Goal: Information Seeking & Learning: Learn about a topic

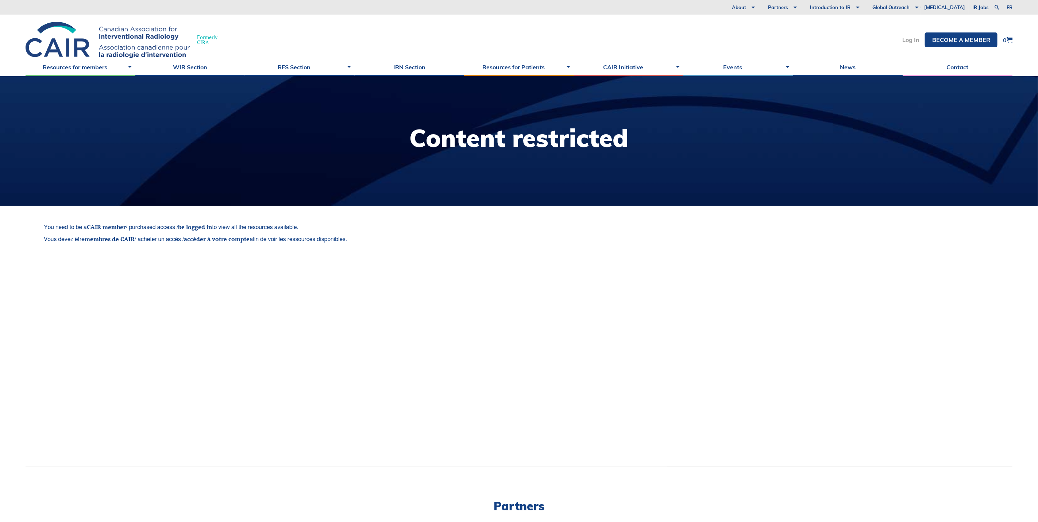
click at [908, 40] on link "Log In" at bounding box center [910, 40] width 17 height 6
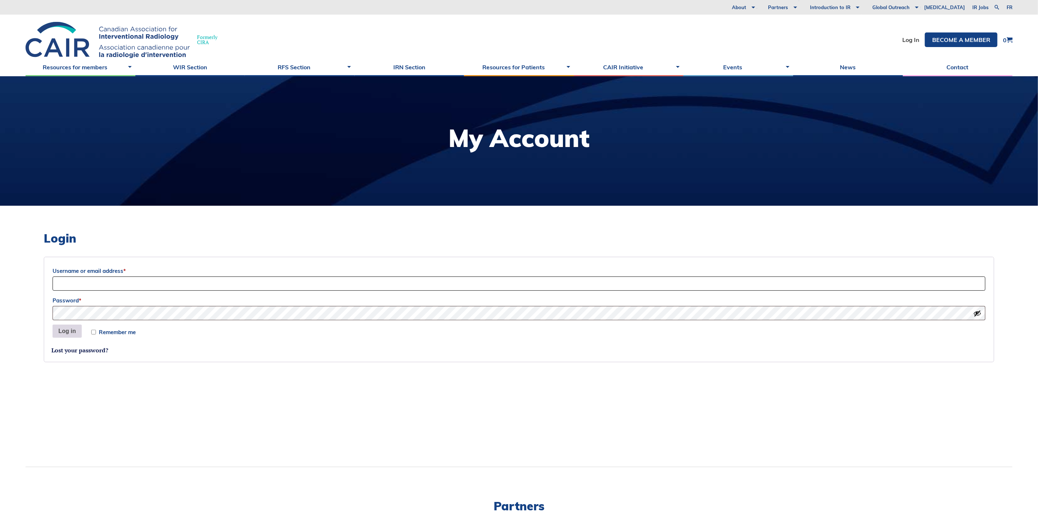
type input "info@cairweb.ca"
click at [76, 333] on button "Log in" at bounding box center [67, 331] width 29 height 13
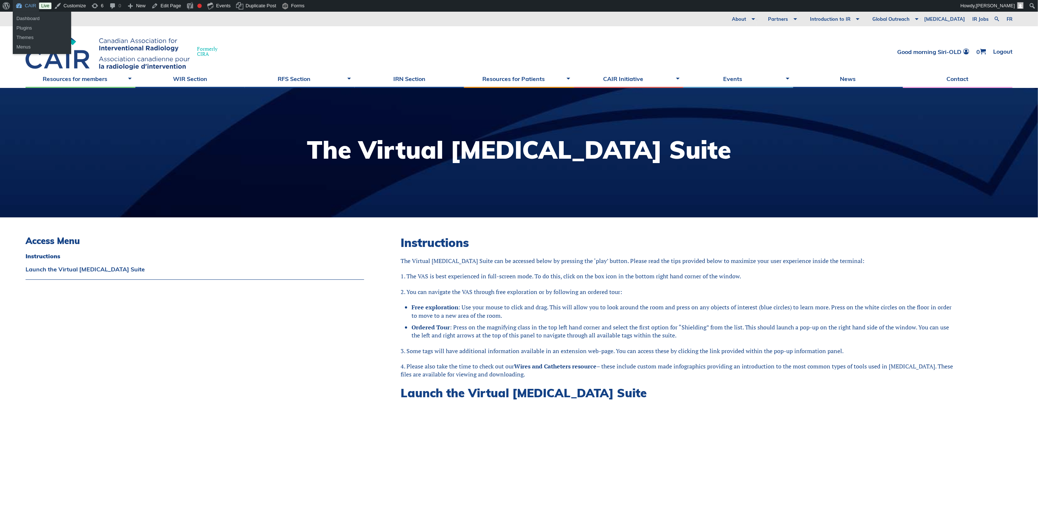
click at [19, 3] on link "CAIR" at bounding box center [26, 6] width 26 height 12
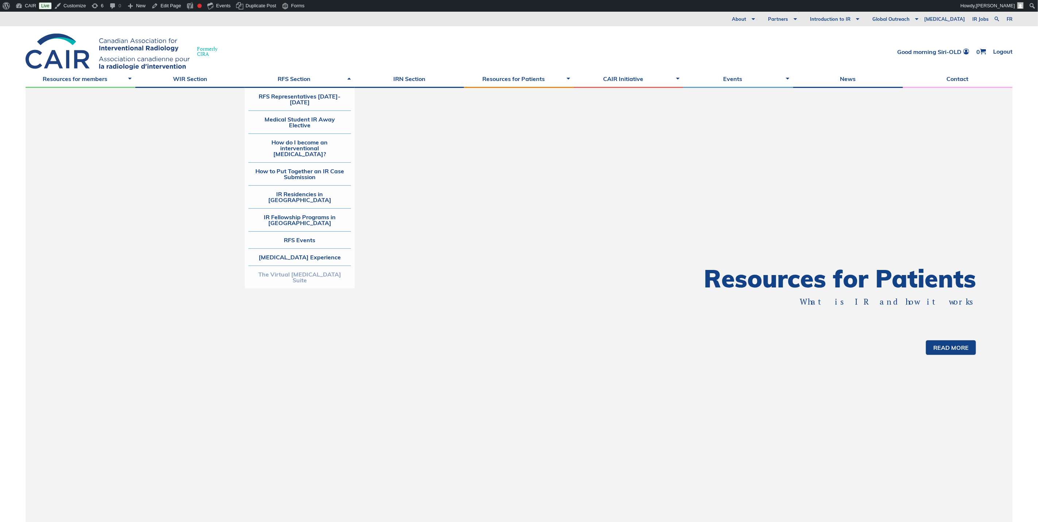
click at [299, 274] on link "The Virtual [MEDICAL_DATA] Suite" at bounding box center [299, 277] width 102 height 23
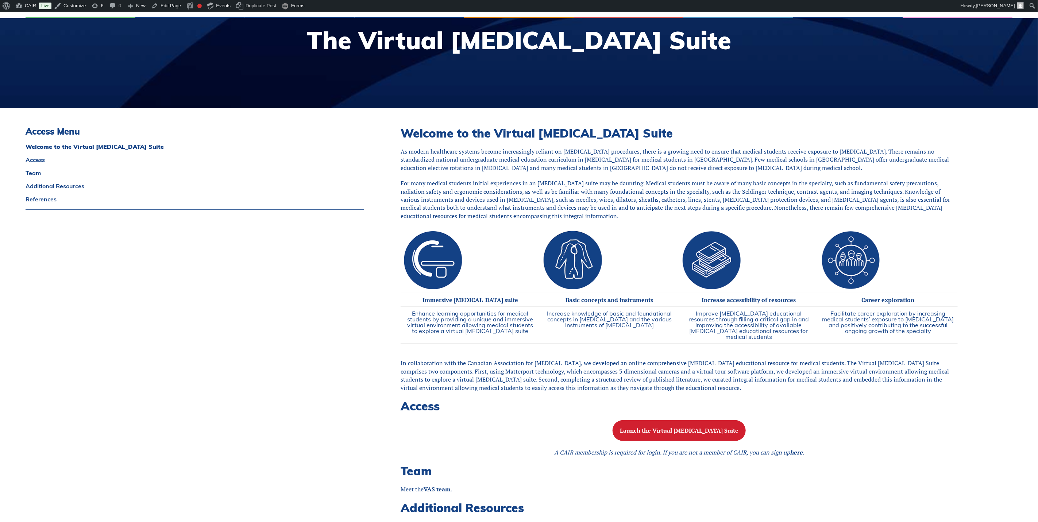
scroll to position [55, 0]
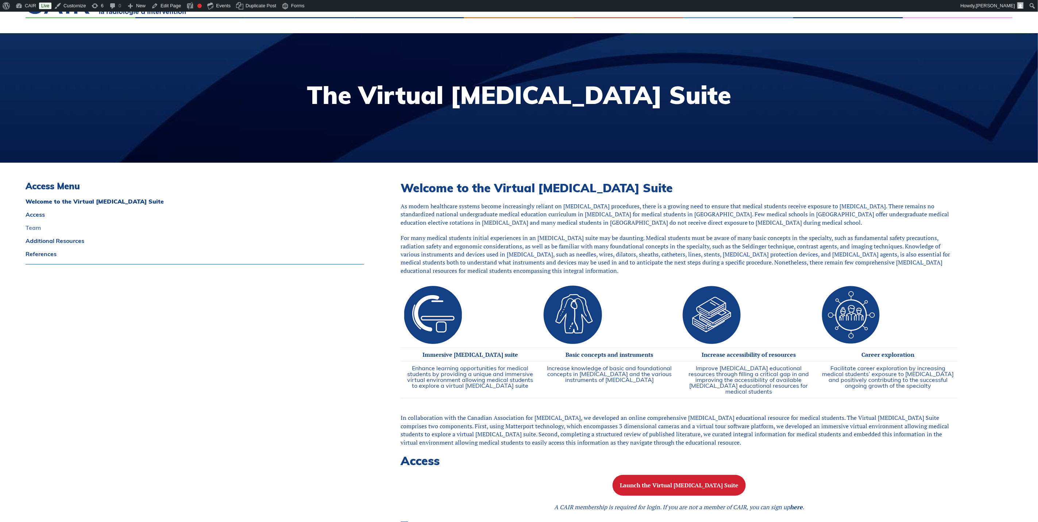
click at [35, 228] on link "Team" at bounding box center [195, 228] width 338 height 6
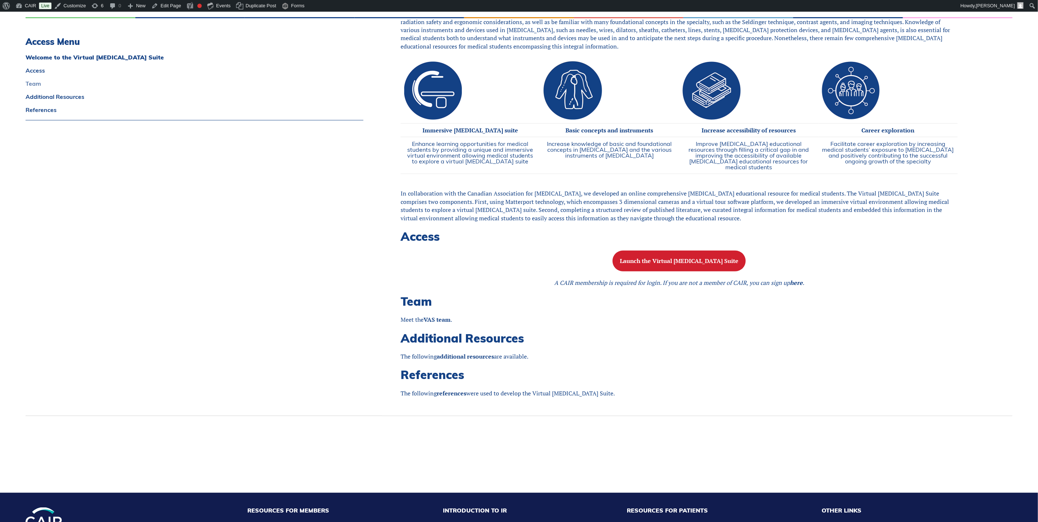
scroll to position [404, 0]
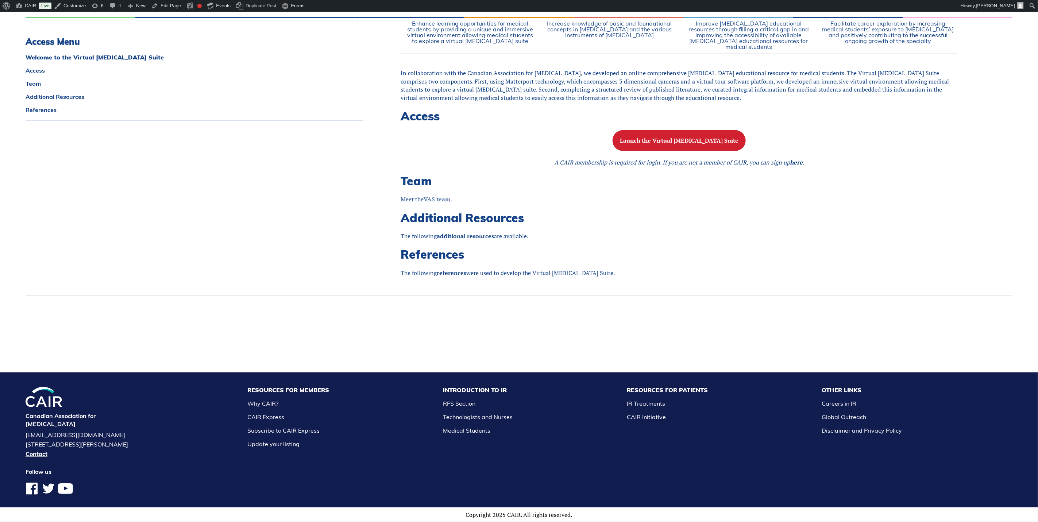
click at [433, 195] on strong "VAS team" at bounding box center [436, 199] width 27 height 8
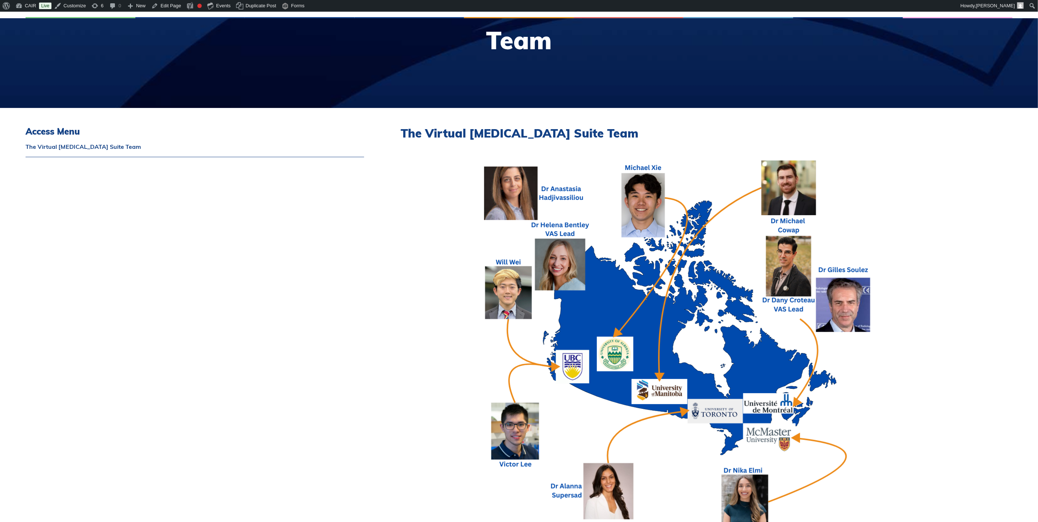
scroll to position [164, 0]
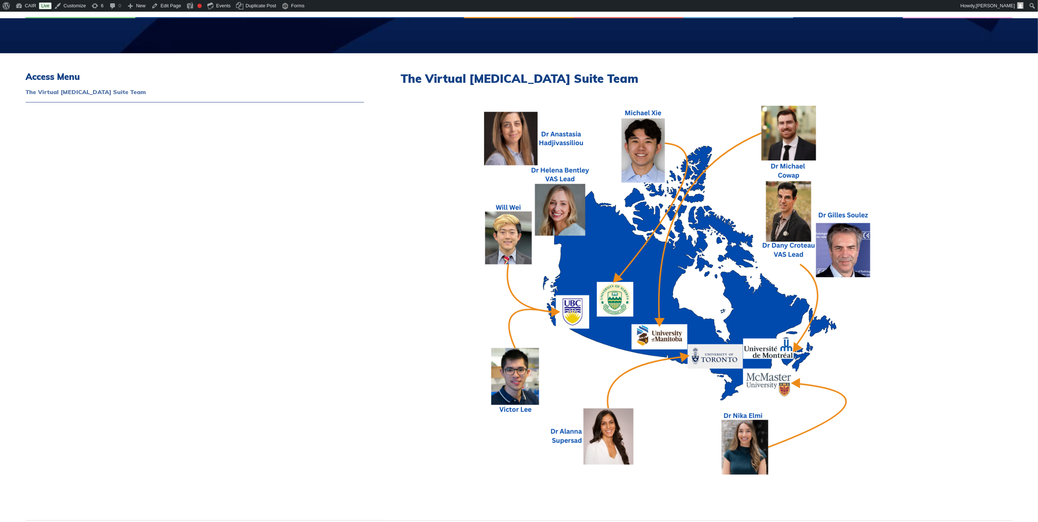
click at [95, 89] on link "The Virtual [MEDICAL_DATA] Suite Team" at bounding box center [195, 92] width 338 height 6
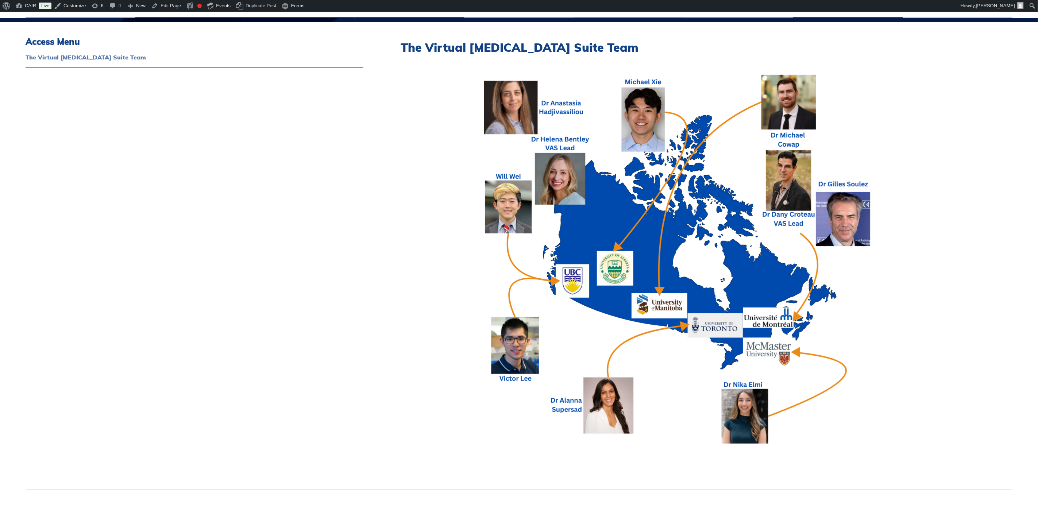
scroll to position [199, 0]
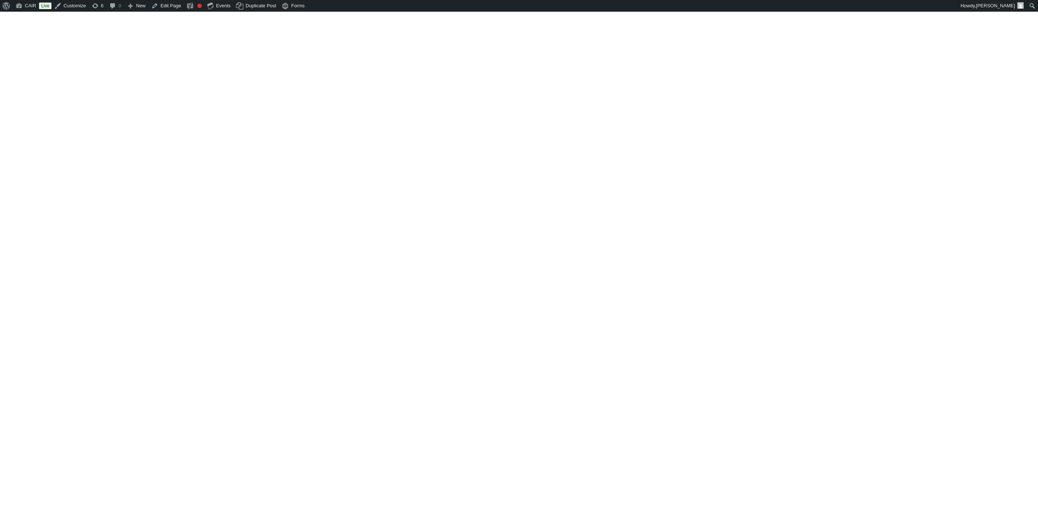
scroll to position [404, 0]
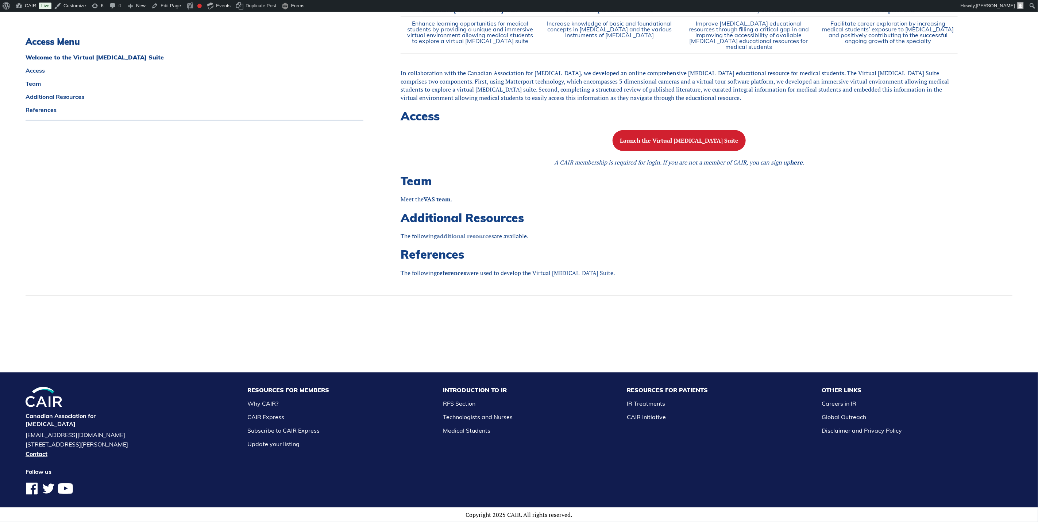
click at [455, 232] on link "additional resources" at bounding box center [465, 236] width 57 height 8
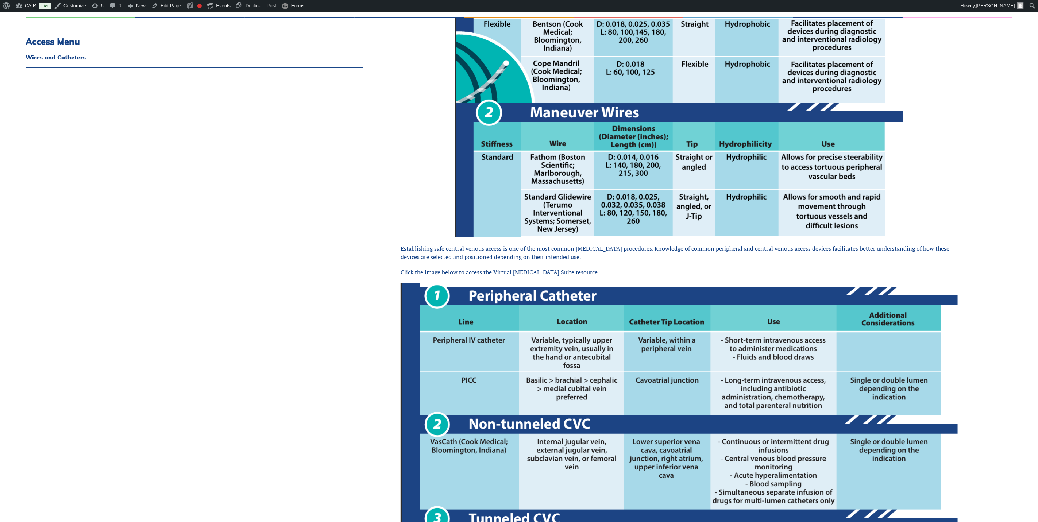
scroll to position [164, 0]
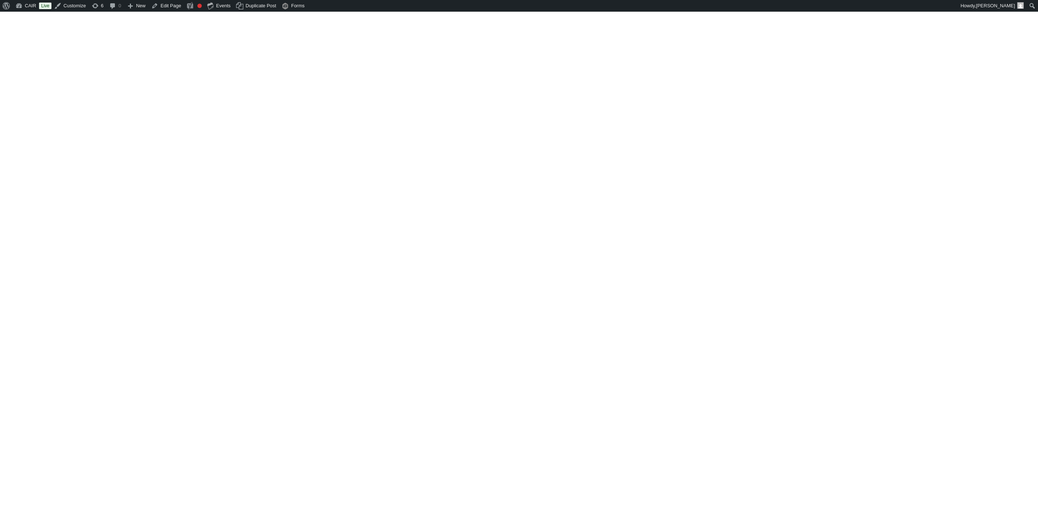
scroll to position [404, 0]
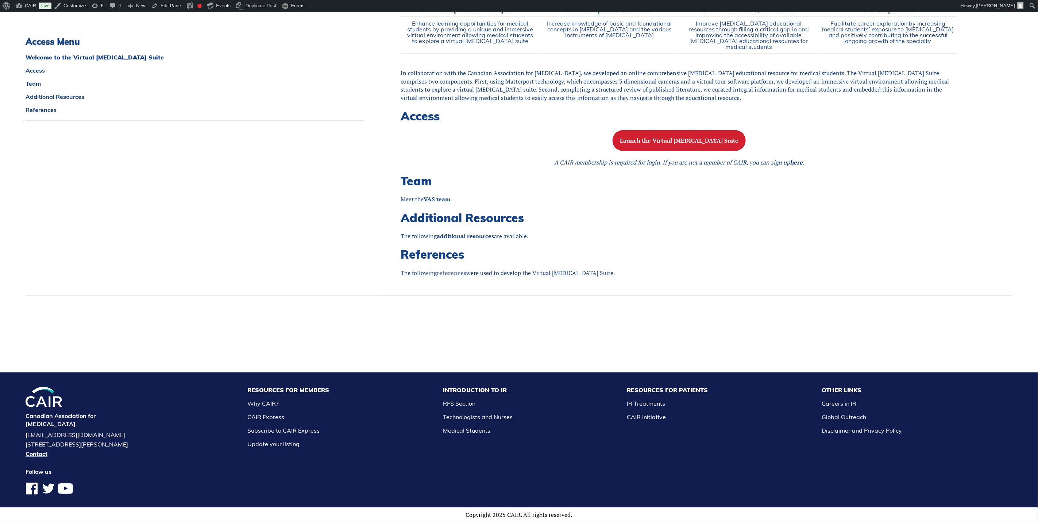
click at [452, 271] on link "references" at bounding box center [452, 273] width 30 height 8
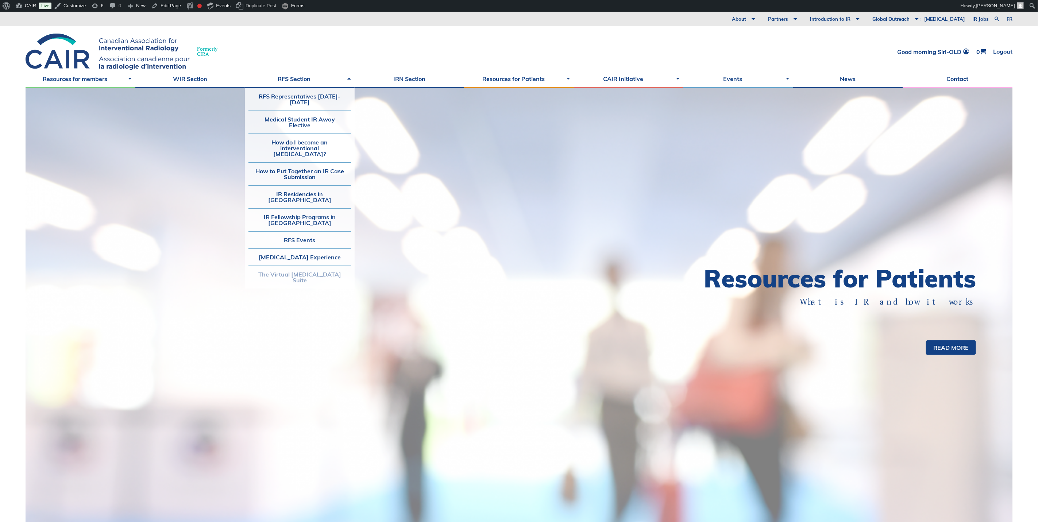
click at [286, 266] on link "The Virtual [MEDICAL_DATA] Suite" at bounding box center [299, 277] width 102 height 23
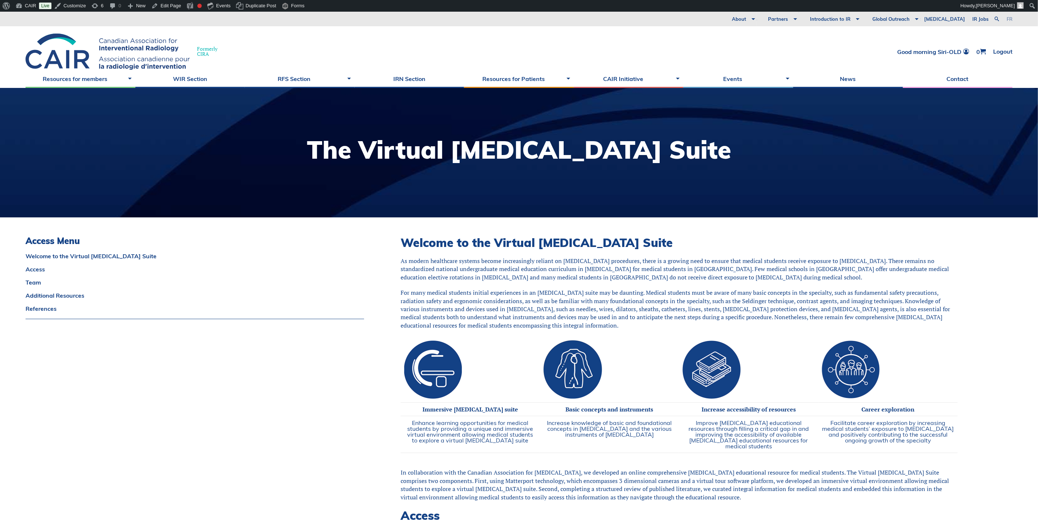
click at [1007, 17] on link "fr" at bounding box center [1009, 19] width 6 height 5
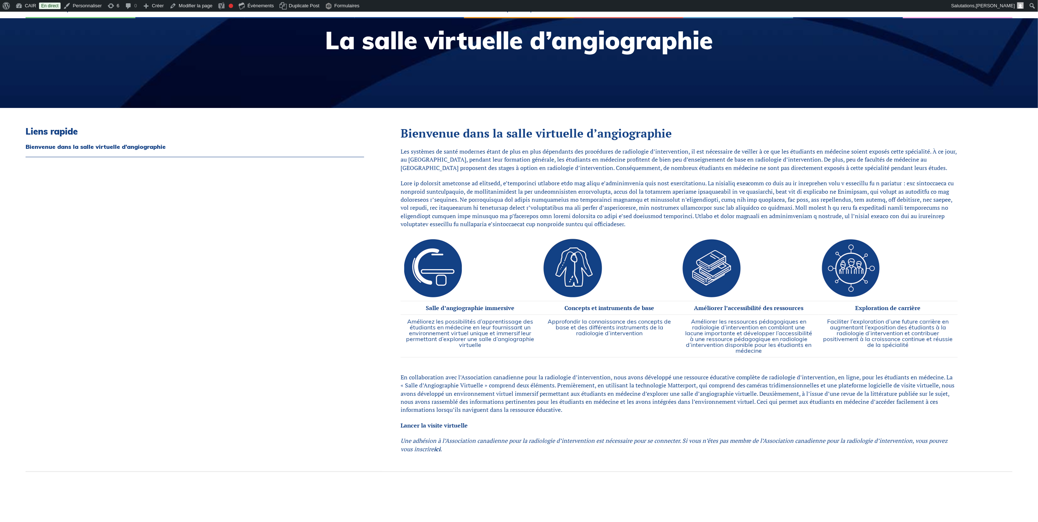
scroll to position [219, 0]
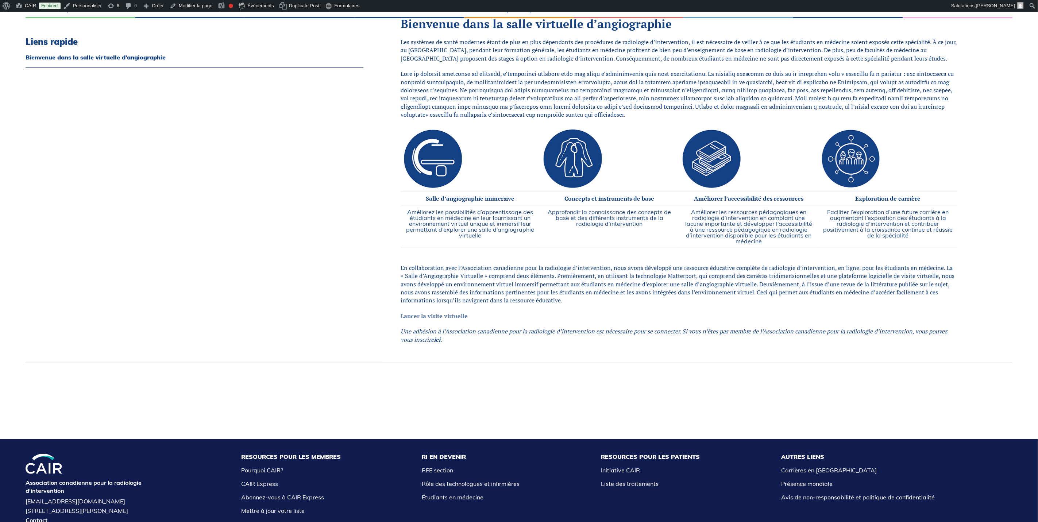
click at [446, 318] on link "Lancer la visite virtuelle" at bounding box center [433, 316] width 67 height 8
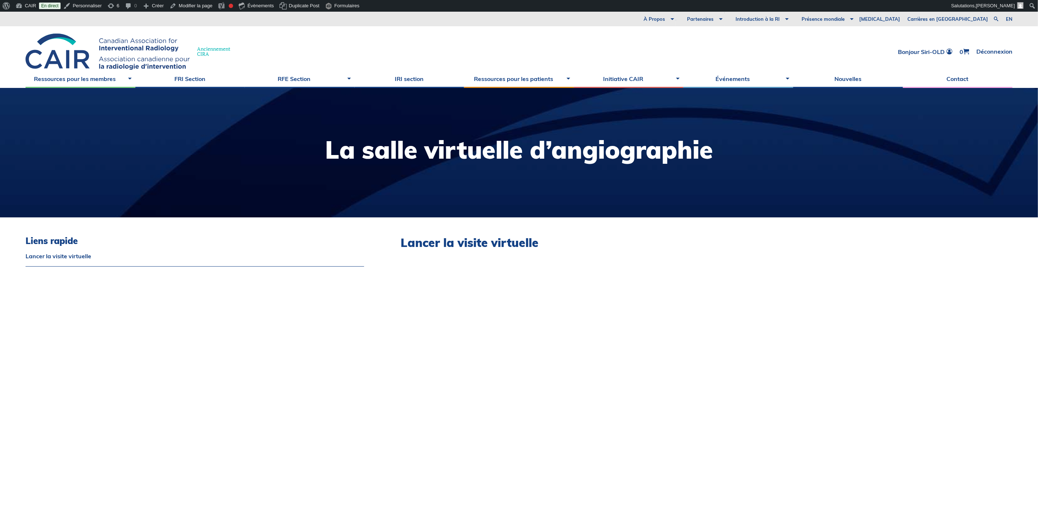
click at [295, 347] on div "Liens rapide Lancer la visite virtuelle" at bounding box center [195, 403] width 338 height 334
click at [1008, 18] on link "en" at bounding box center [1008, 19] width 7 height 5
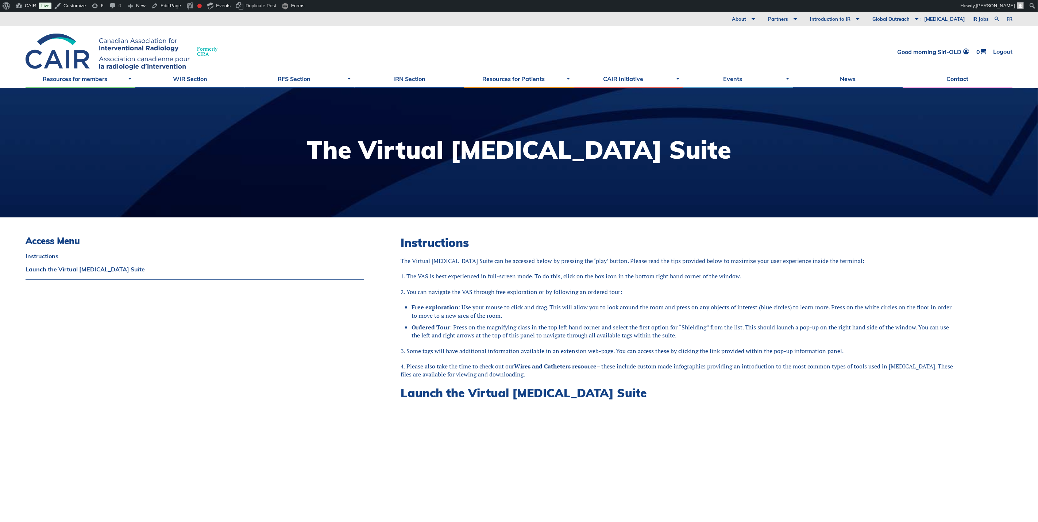
click at [452, 241] on h2 "Instructions" at bounding box center [678, 243] width 557 height 14
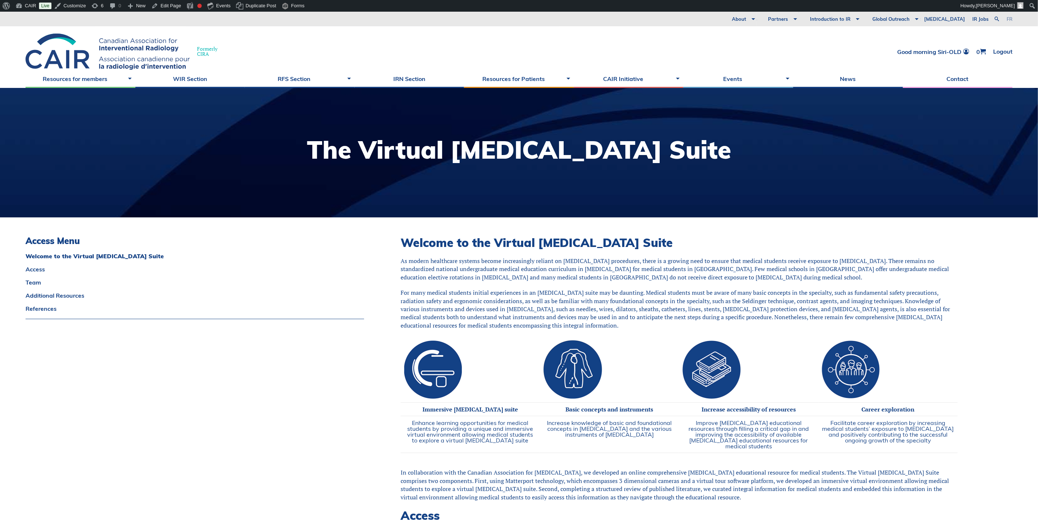
click at [1009, 18] on link "fr" at bounding box center [1009, 19] width 6 height 5
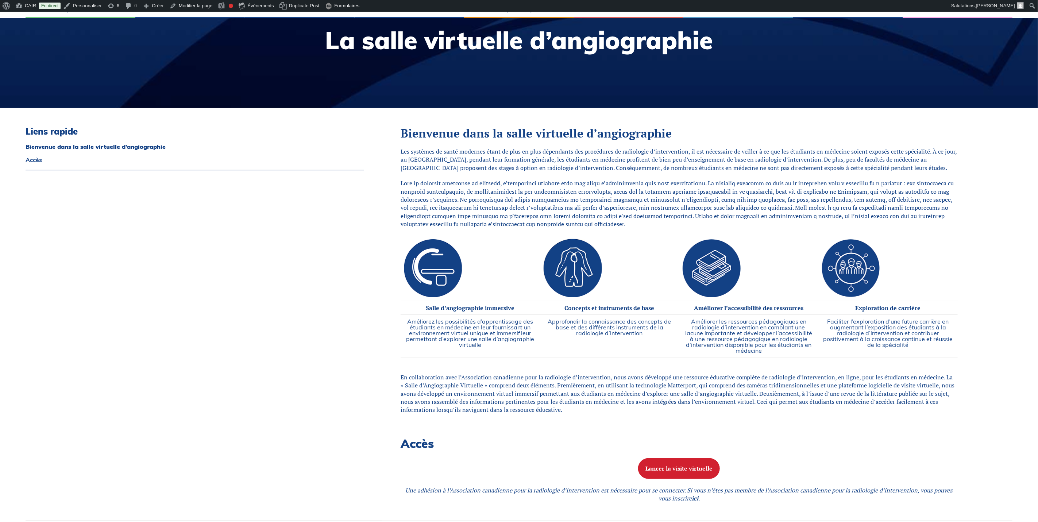
scroll to position [164, 0]
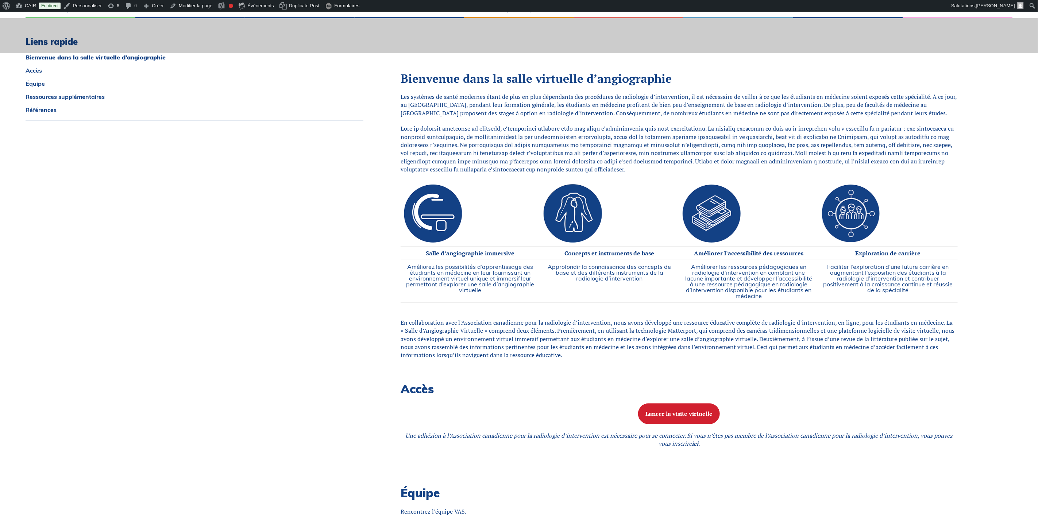
scroll to position [274, 0]
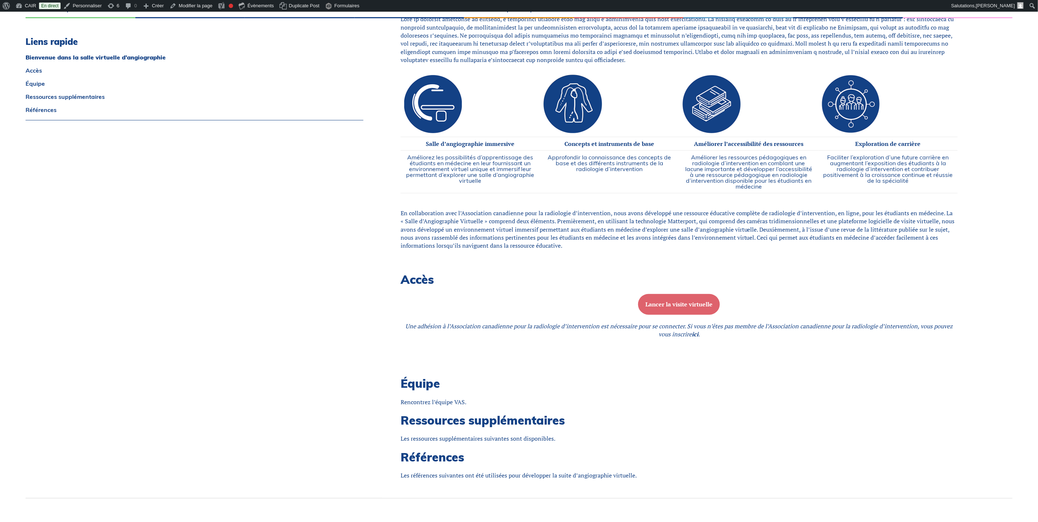
click at [667, 305] on b "Lancer la visite virtuelle" at bounding box center [678, 304] width 67 height 8
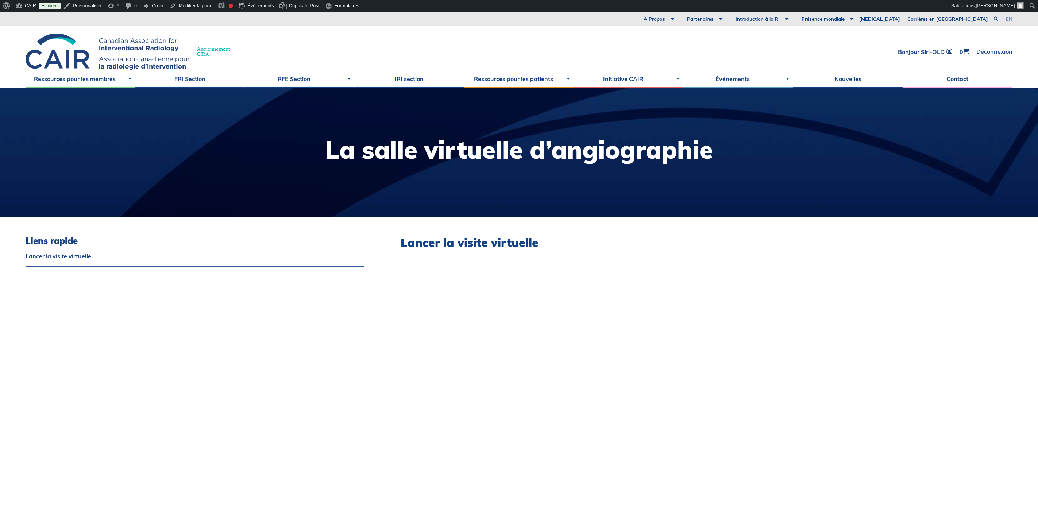
click at [1008, 18] on link "en" at bounding box center [1008, 19] width 7 height 5
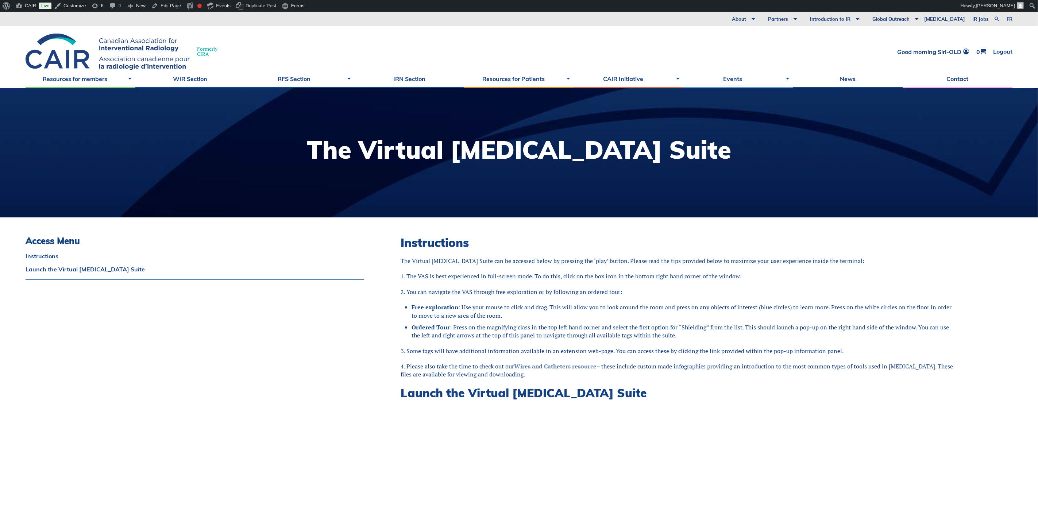
click at [569, 367] on link "Wires and Catheters resource" at bounding box center [555, 366] width 82 height 8
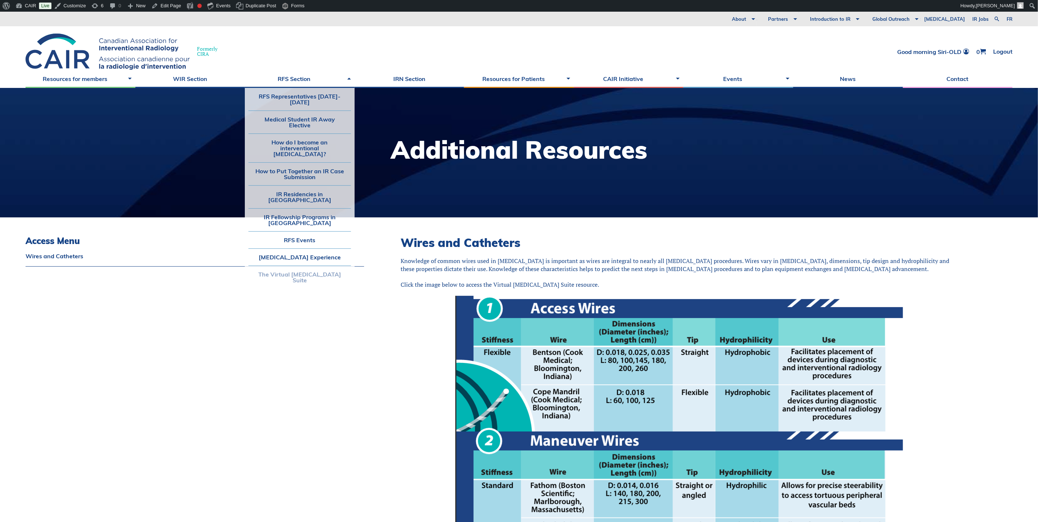
click at [276, 267] on link "The Virtual [MEDICAL_DATA] Suite" at bounding box center [299, 277] width 102 height 23
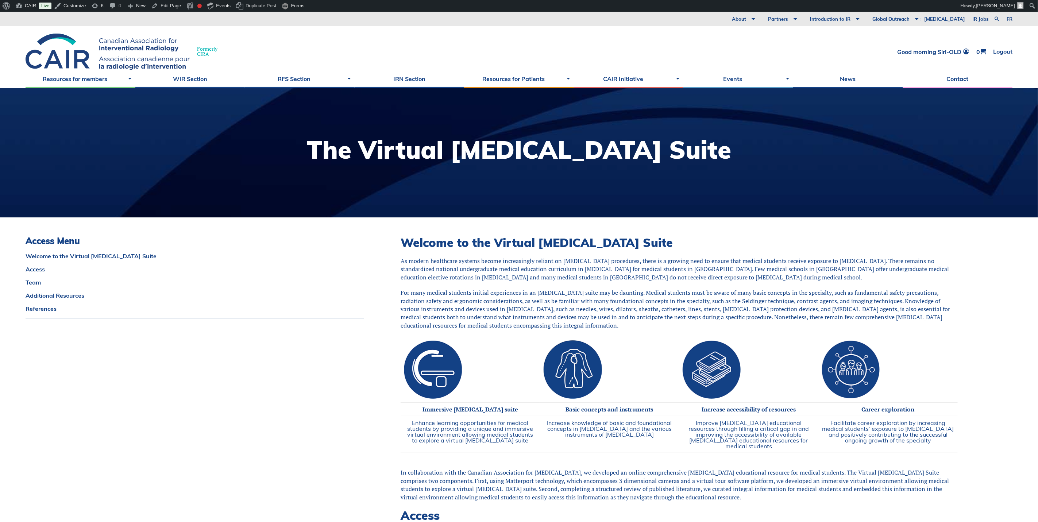
click at [1004, 19] on div "About Vision and Mission Board of Directors Annual Reports Financial Statements…" at bounding box center [519, 19] width 1038 height 15
click at [1008, 18] on link "fr" at bounding box center [1009, 19] width 6 height 5
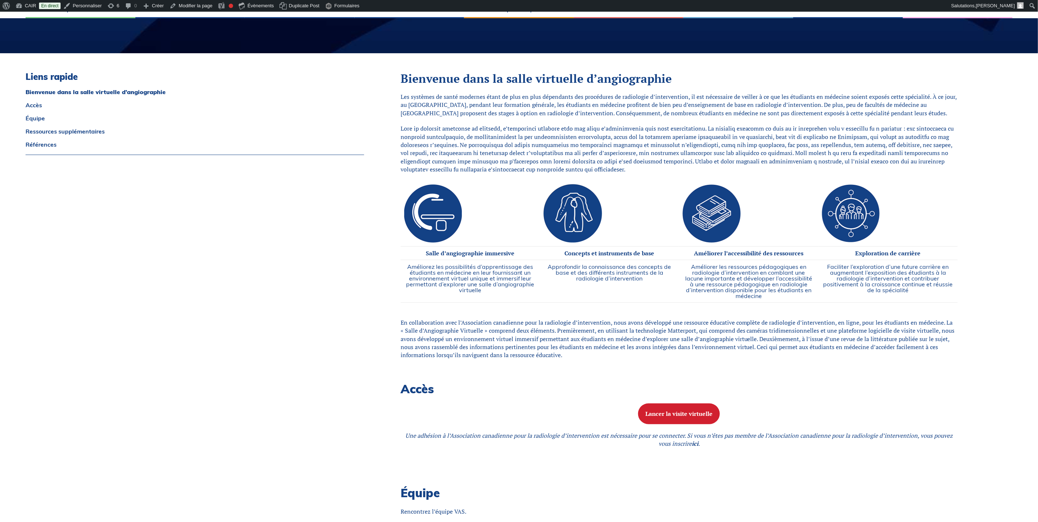
scroll to position [219, 0]
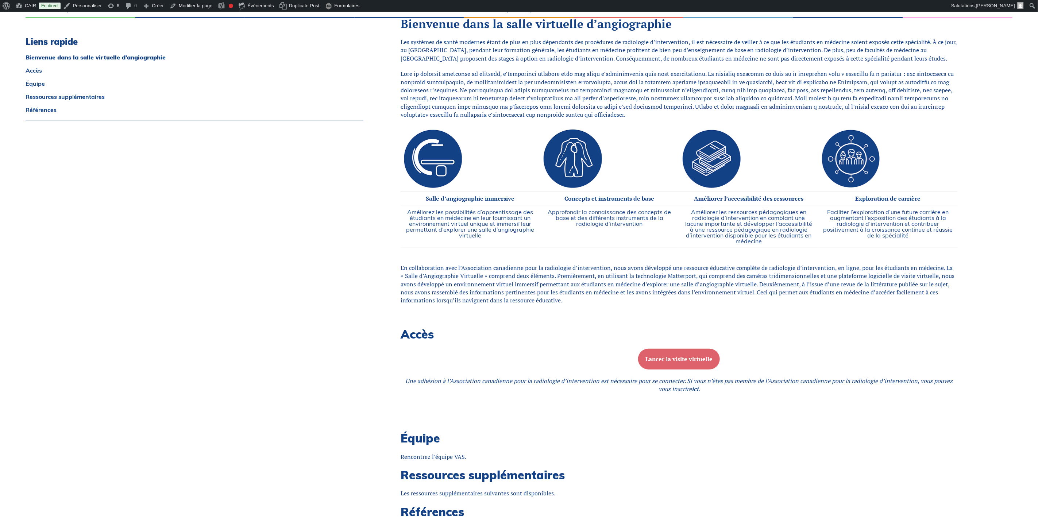
click at [701, 360] on b "Lancer la visite virtuelle" at bounding box center [678, 359] width 67 height 8
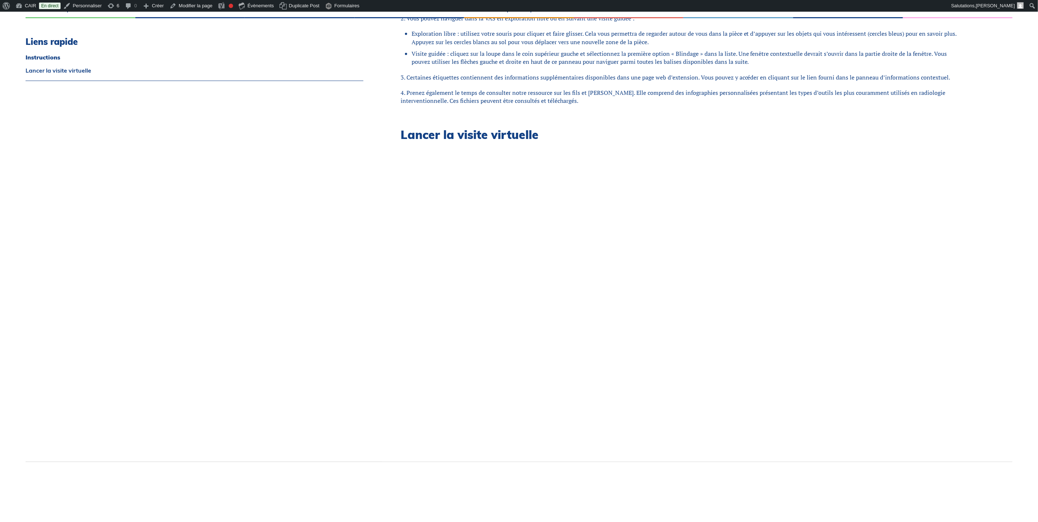
scroll to position [109, 0]
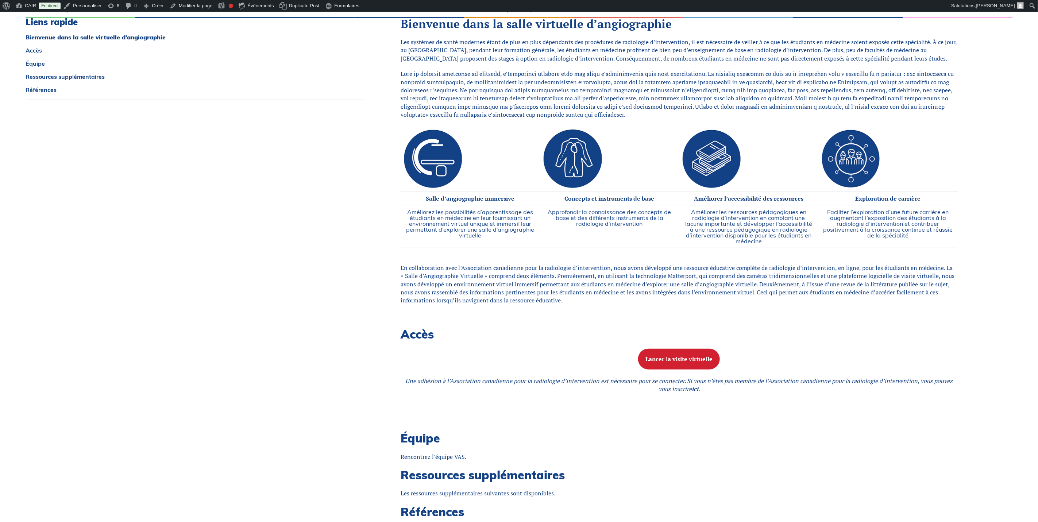
scroll to position [55, 0]
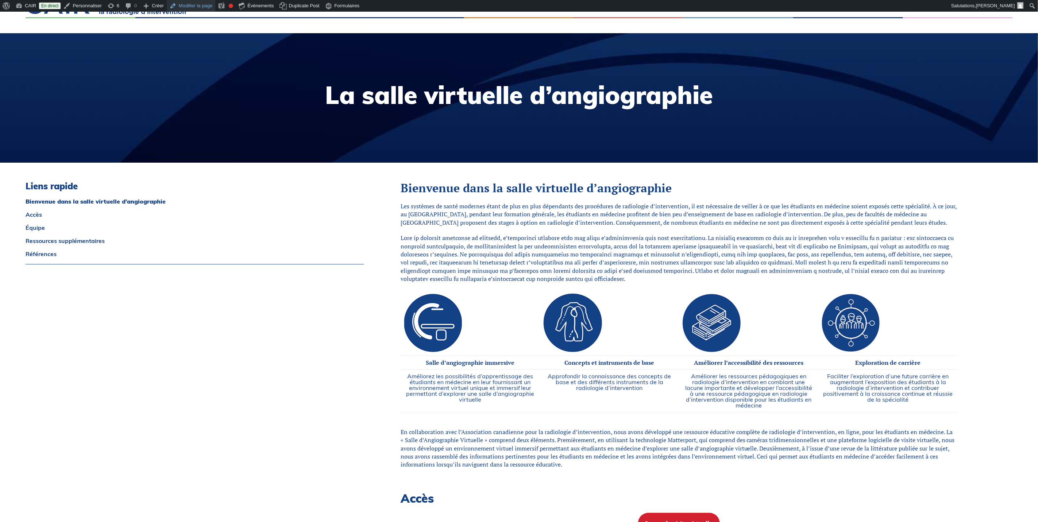
click at [184, 5] on link "Modifier la page" at bounding box center [191, 6] width 49 height 12
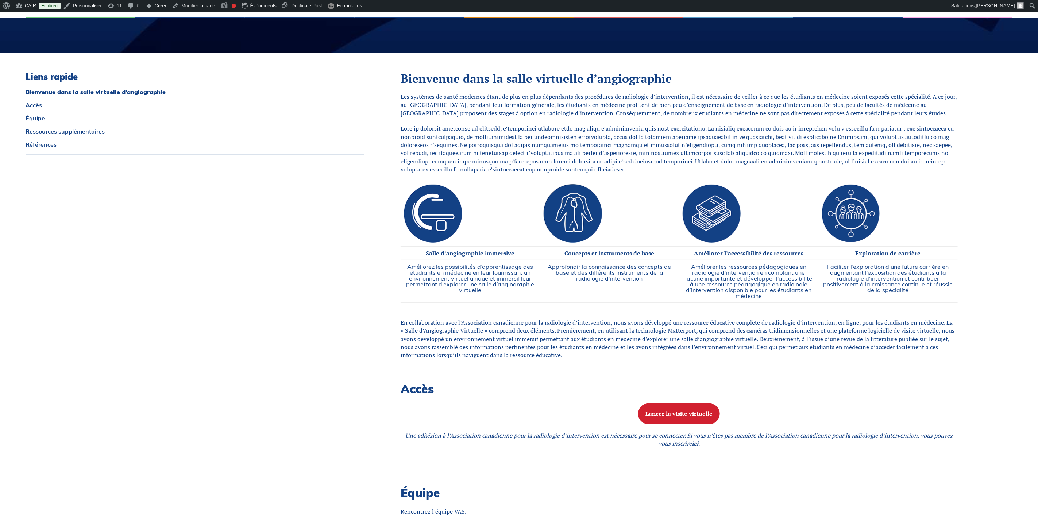
scroll to position [219, 0]
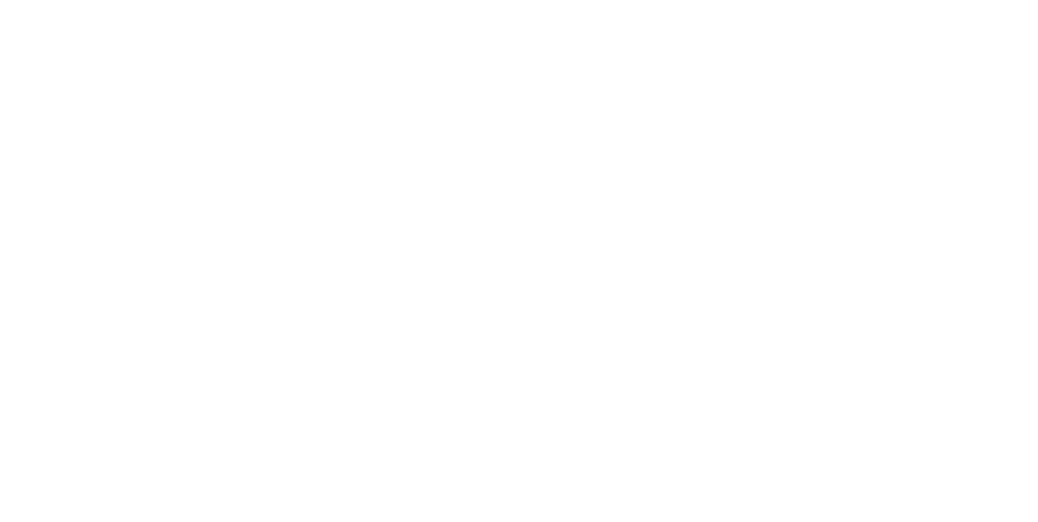
scroll to position [219, 0]
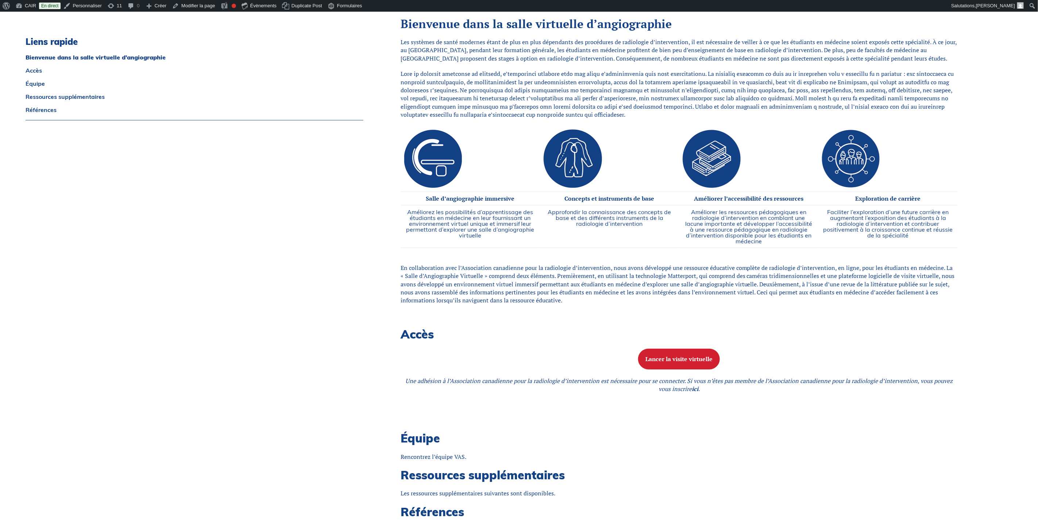
click at [447, 453] on p "Rencontrez l’équipe VAS." at bounding box center [678, 457] width 557 height 8
click at [457, 453] on p "Rencontrez l’équipe VAS." at bounding box center [678, 457] width 557 height 8
click at [480, 493] on p "Les ressources supplémentaires suivantes sont disponibles." at bounding box center [678, 493] width 557 height 8
click at [452, 451] on div "Bienvenue dans la salle virtuelle d’angiographie Les systèmes de santé modernes…" at bounding box center [678, 276] width 557 height 518
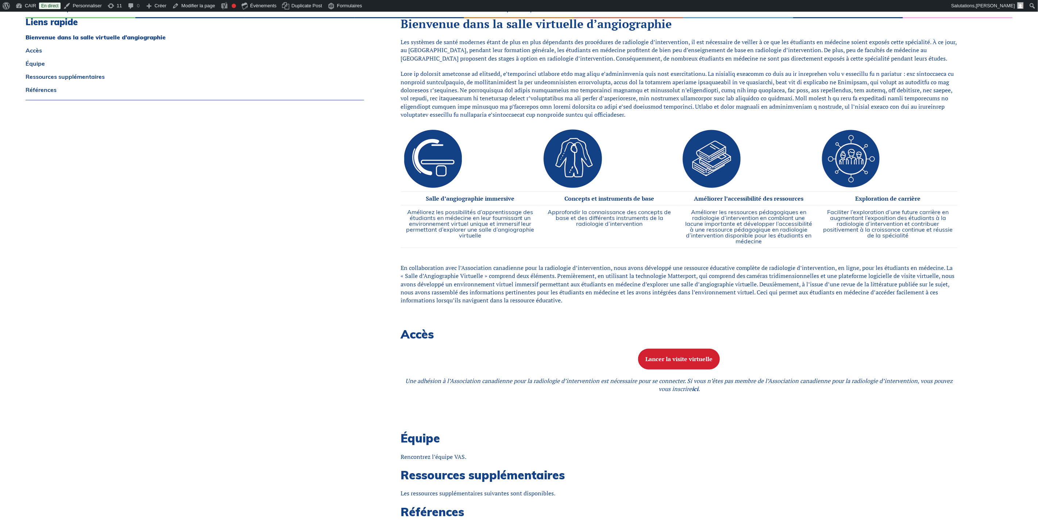
scroll to position [0, 0]
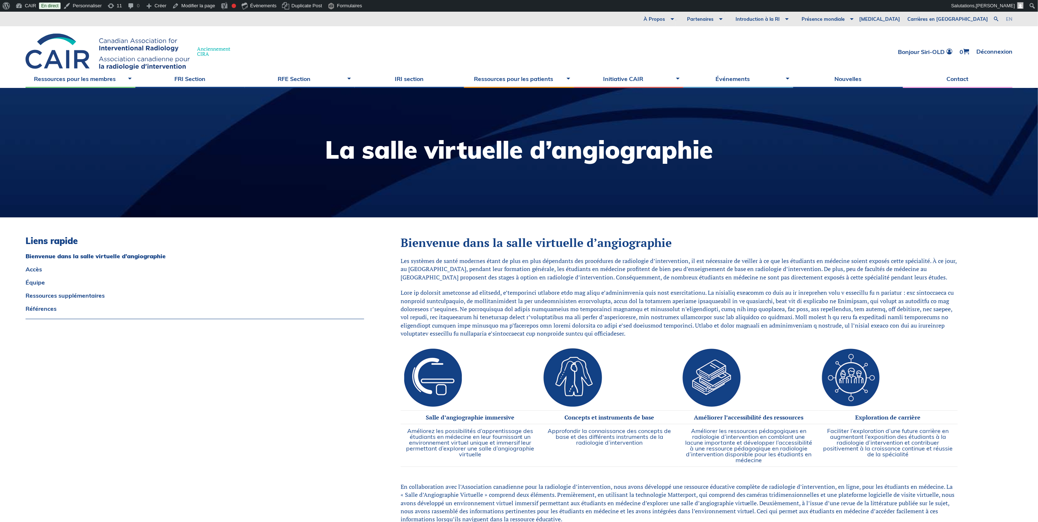
click at [1006, 17] on link "en" at bounding box center [1008, 19] width 7 height 5
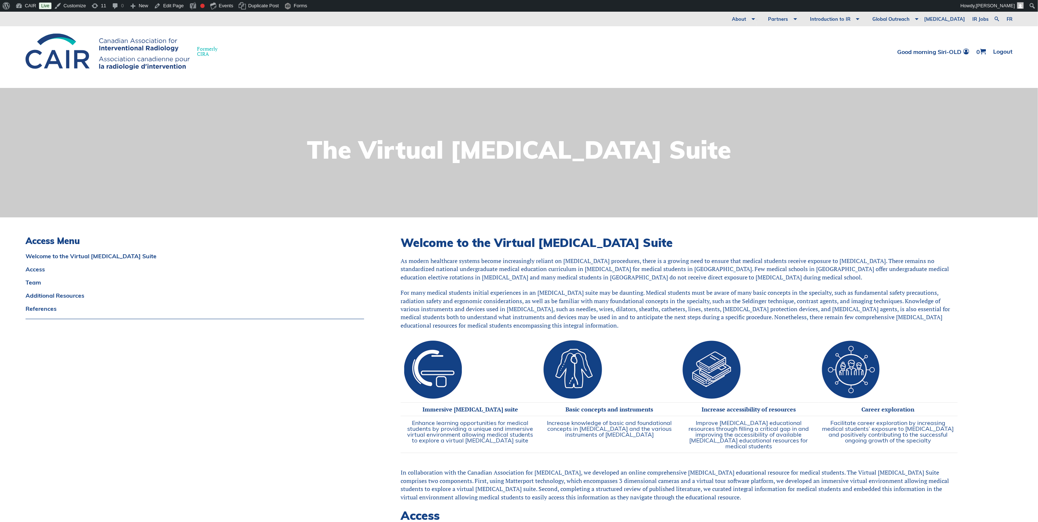
scroll to position [164, 0]
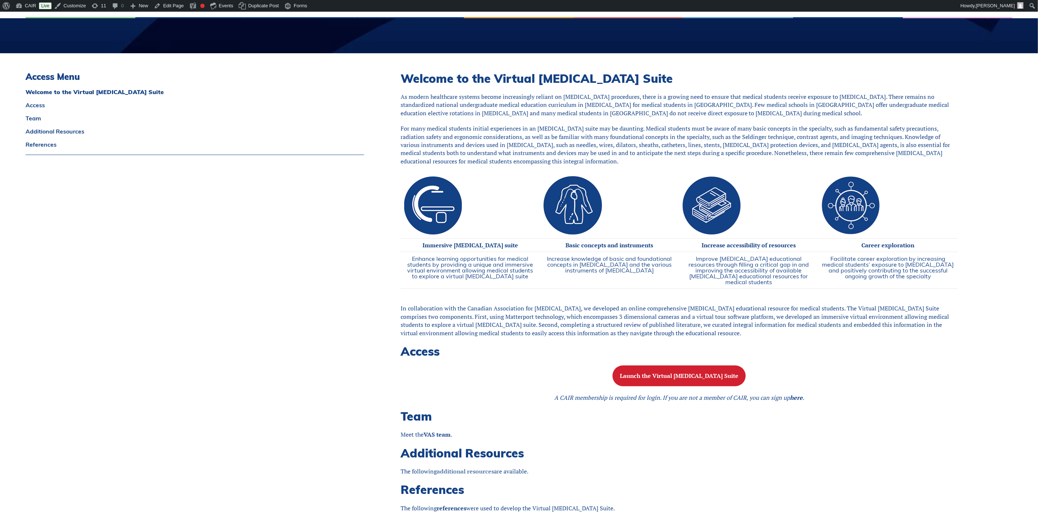
click at [457, 470] on link "additional resources" at bounding box center [465, 471] width 57 height 8
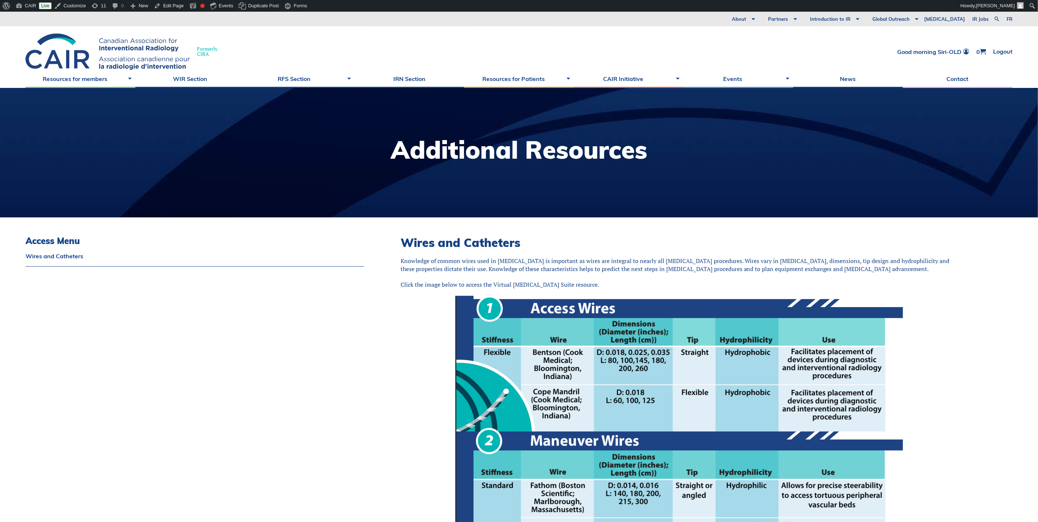
click at [440, 242] on h2 "Wires and Catheters" at bounding box center [678, 243] width 557 height 14
click at [177, 7] on link "Edit Page" at bounding box center [168, 6] width 35 height 12
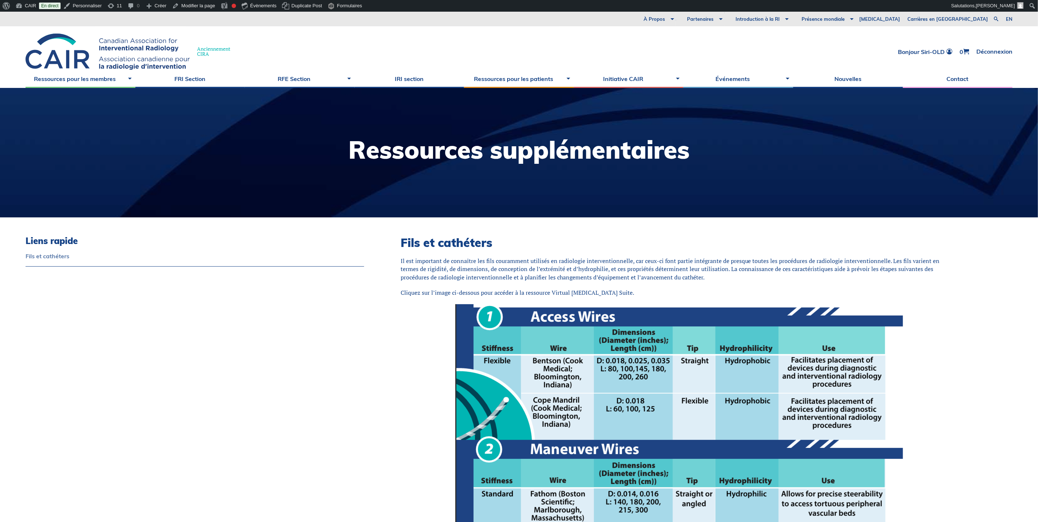
scroll to position [55, 0]
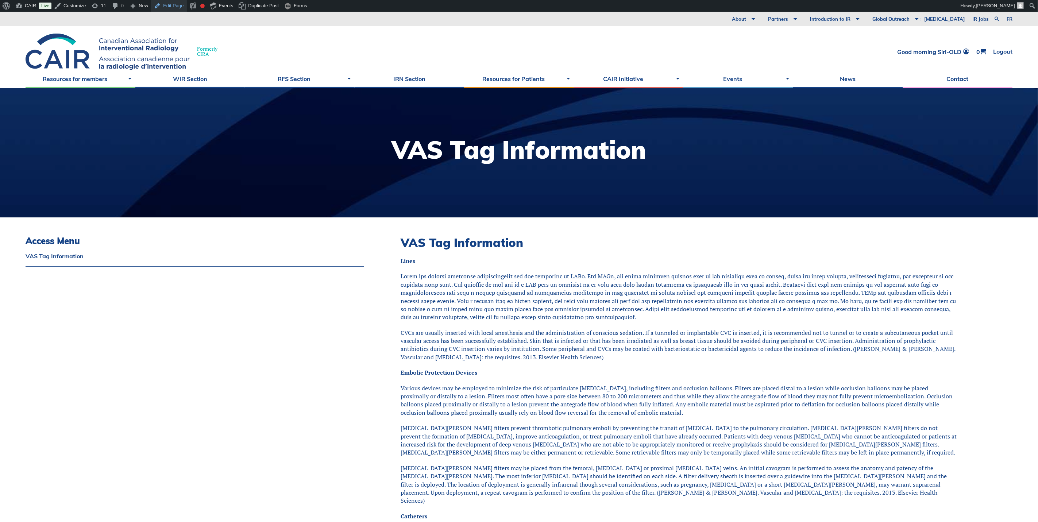
click at [167, 5] on link "Edit Page" at bounding box center [168, 6] width 35 height 12
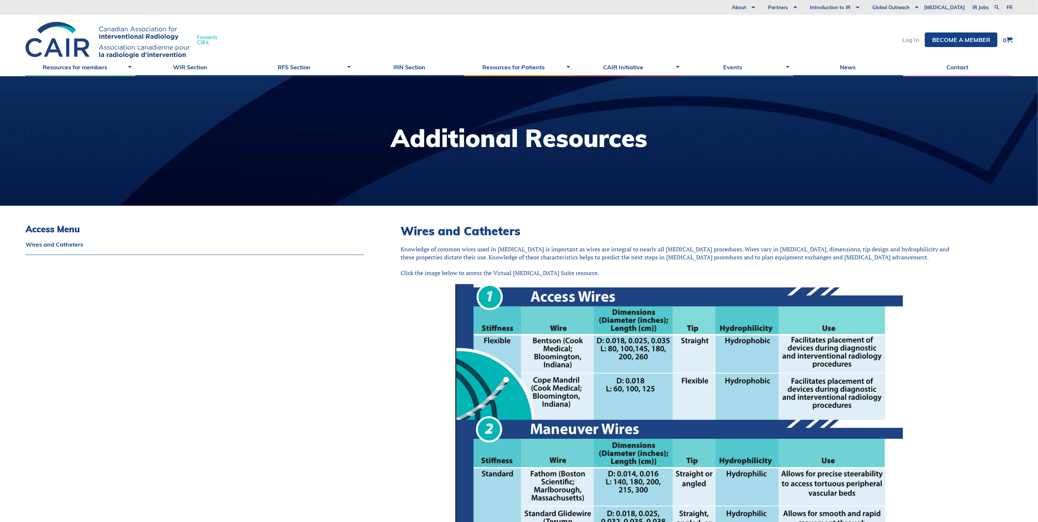
click at [906, 42] on link "Log In" at bounding box center [910, 40] width 17 height 6
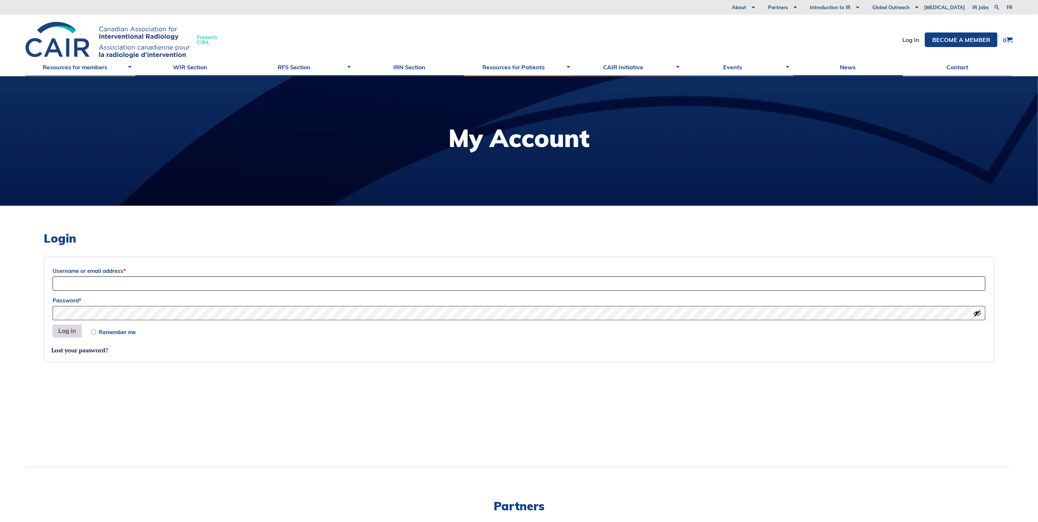
type input "[EMAIL_ADDRESS][DOMAIN_NAME]"
click at [65, 330] on button "Log in" at bounding box center [67, 331] width 29 height 13
